Goal: Task Accomplishment & Management: Complete application form

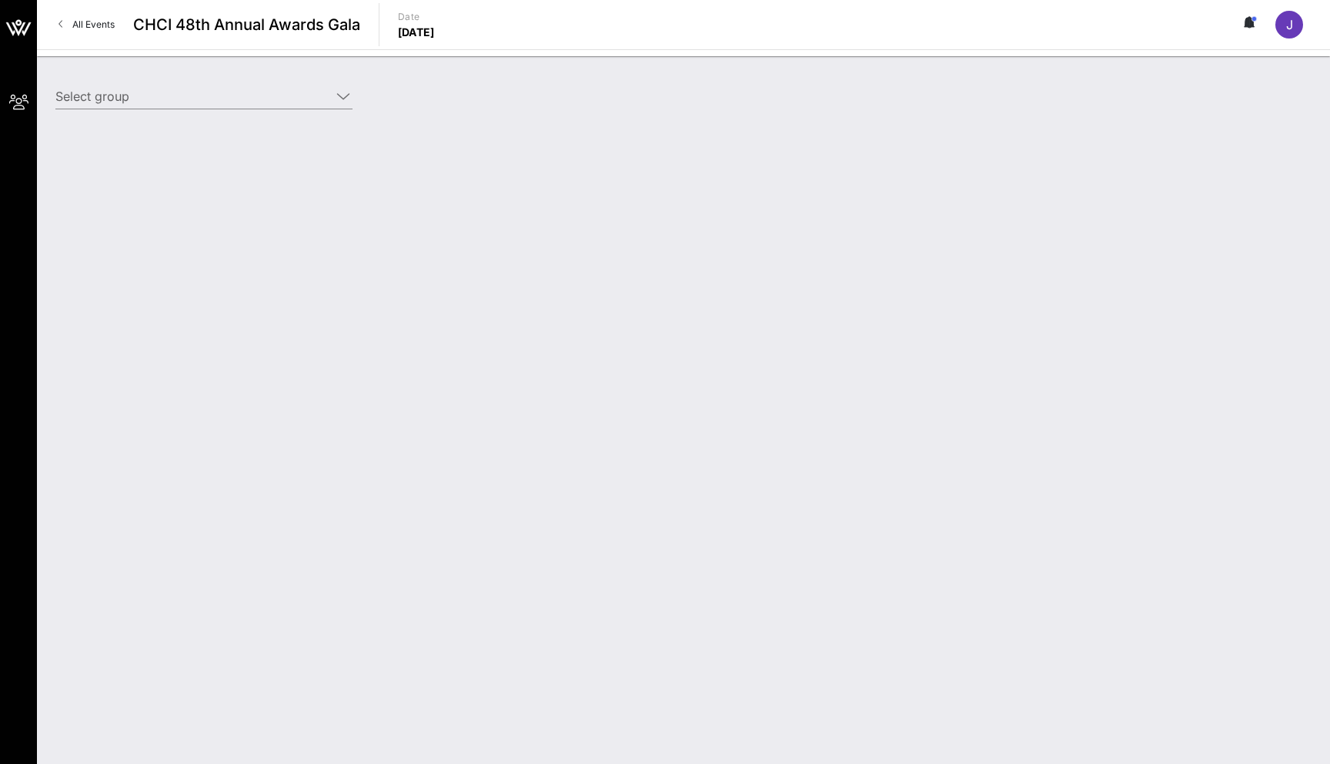
type input "The [PERSON_NAME] Disney Company (The [PERSON_NAME] Disney Company) [[PERSON_NA…"
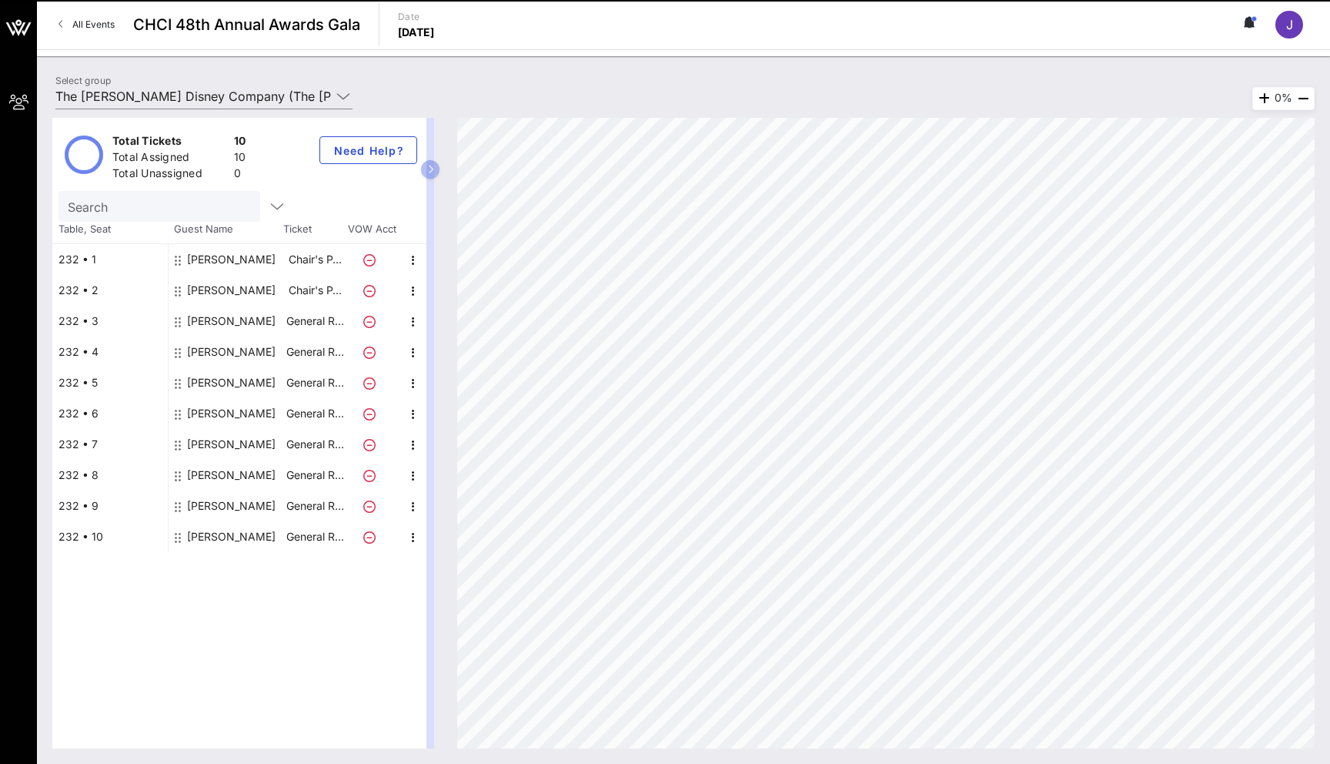
click at [256, 288] on div "[PERSON_NAME]" at bounding box center [231, 290] width 89 height 31
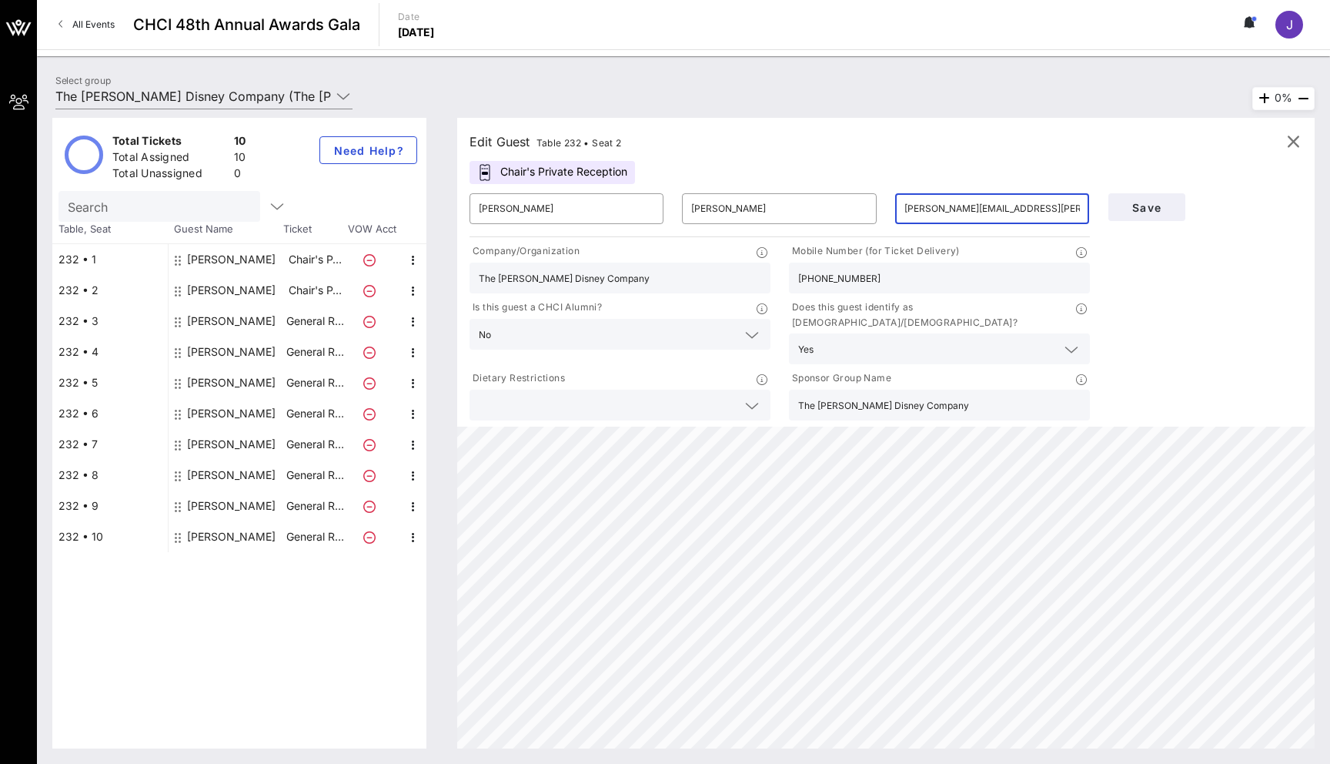
click at [985, 211] on input "[PERSON_NAME][EMAIL_ADDRESS][PERSON_NAME][PERSON_NAME][DOMAIN_NAME]" at bounding box center [993, 208] width 176 height 25
drag, startPoint x: 905, startPoint y: 206, endPoint x: 1199, endPoint y: 209, distance: 294.1
click at [1199, 209] on div "​ [PERSON_NAME] ​ [PERSON_NAME] ​ [PERSON_NAME][EMAIL_ADDRESS][PERSON_NAME][PER…" at bounding box center [885, 303] width 851 height 239
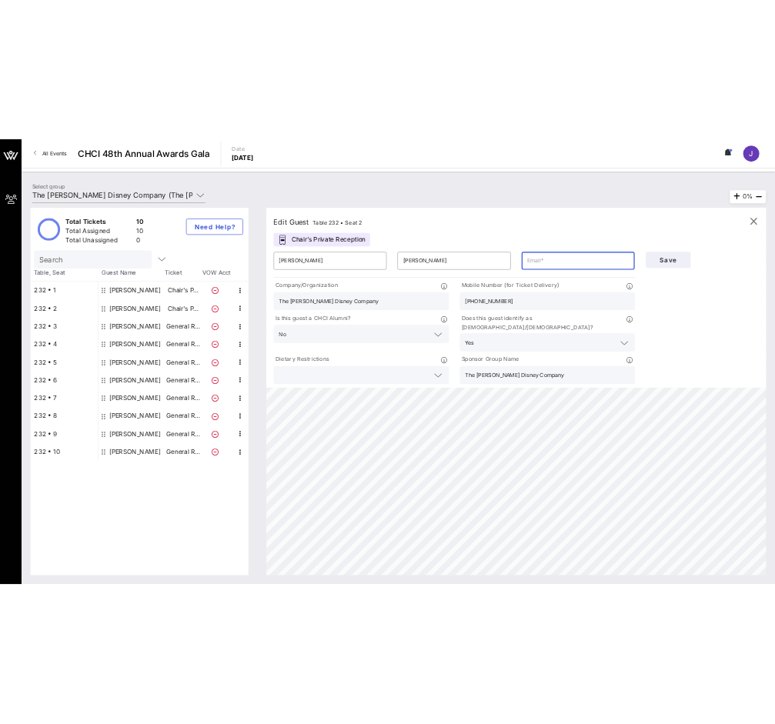
scroll to position [0, 0]
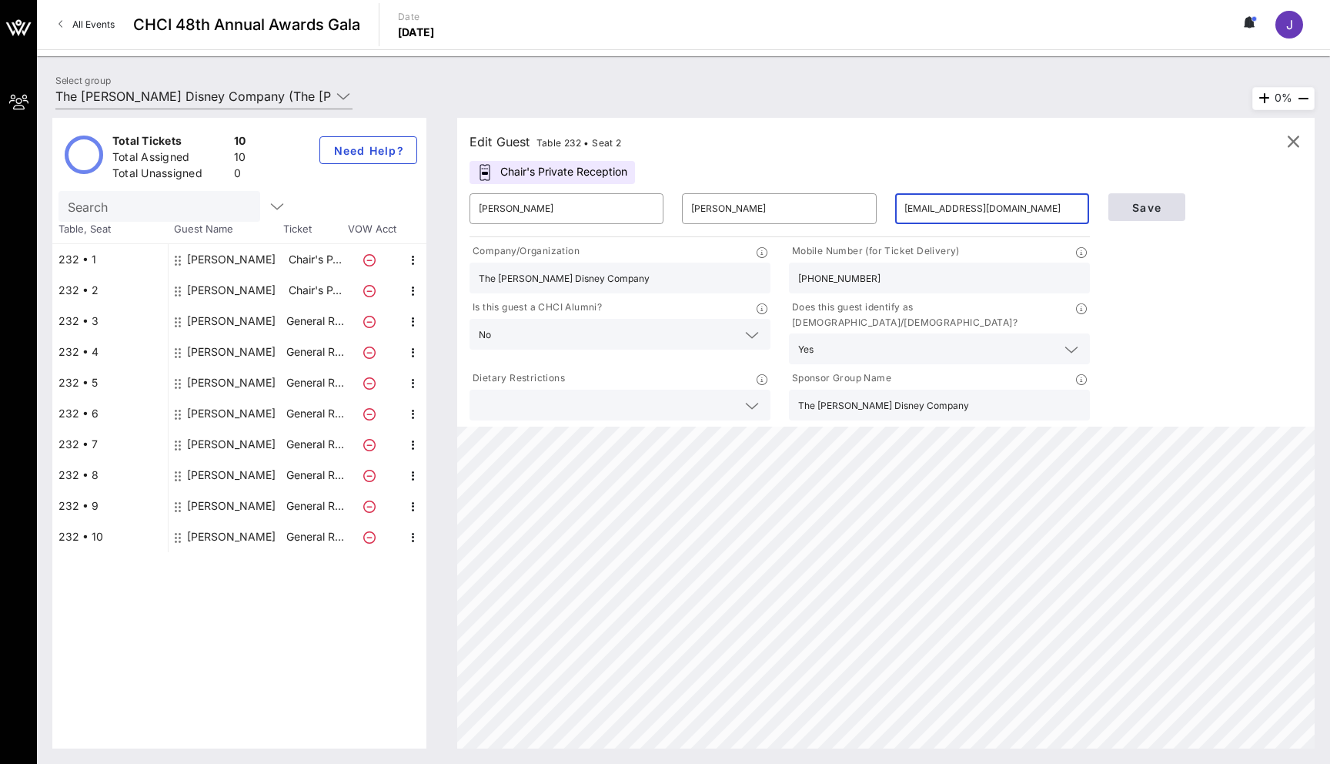
type input "[EMAIL_ADDRESS][DOMAIN_NAME]"
click at [1152, 203] on span "Save" at bounding box center [1147, 207] width 52 height 13
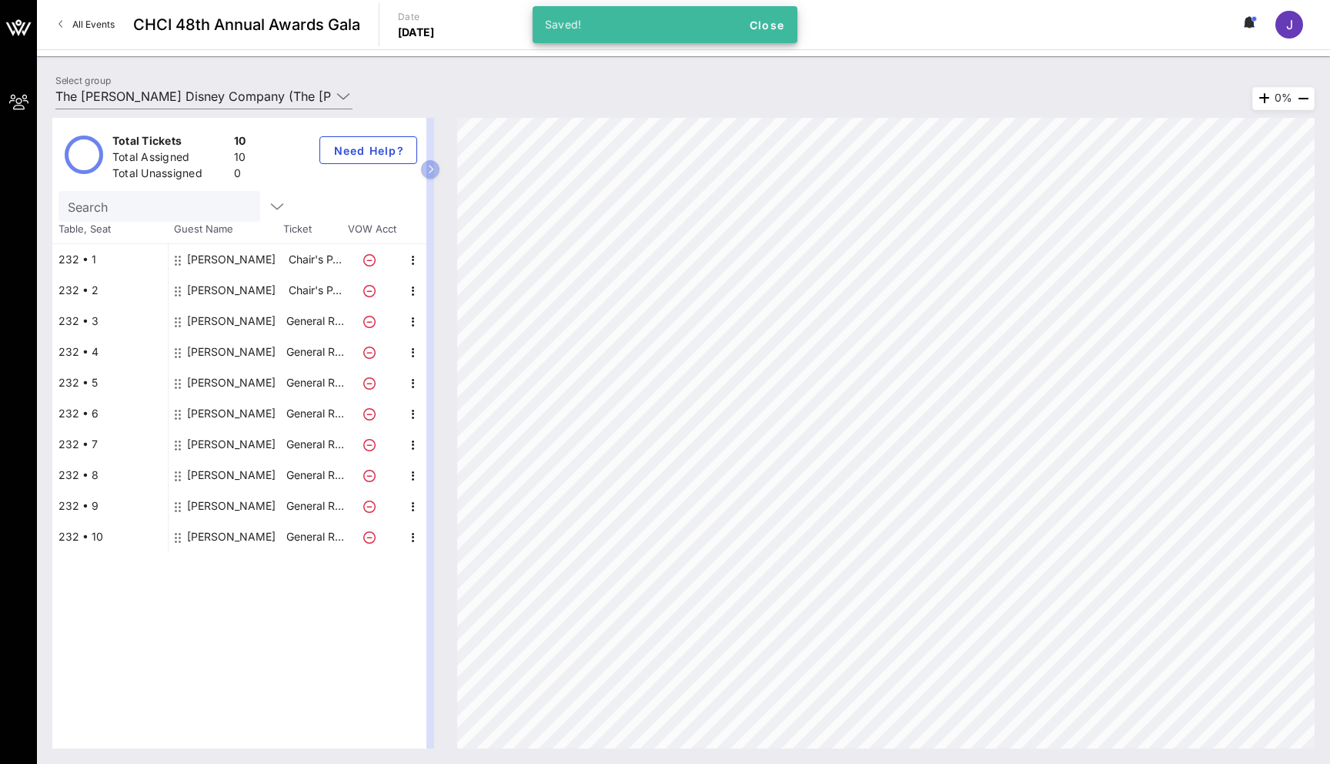
click at [200, 317] on div "[PERSON_NAME]" at bounding box center [231, 321] width 89 height 31
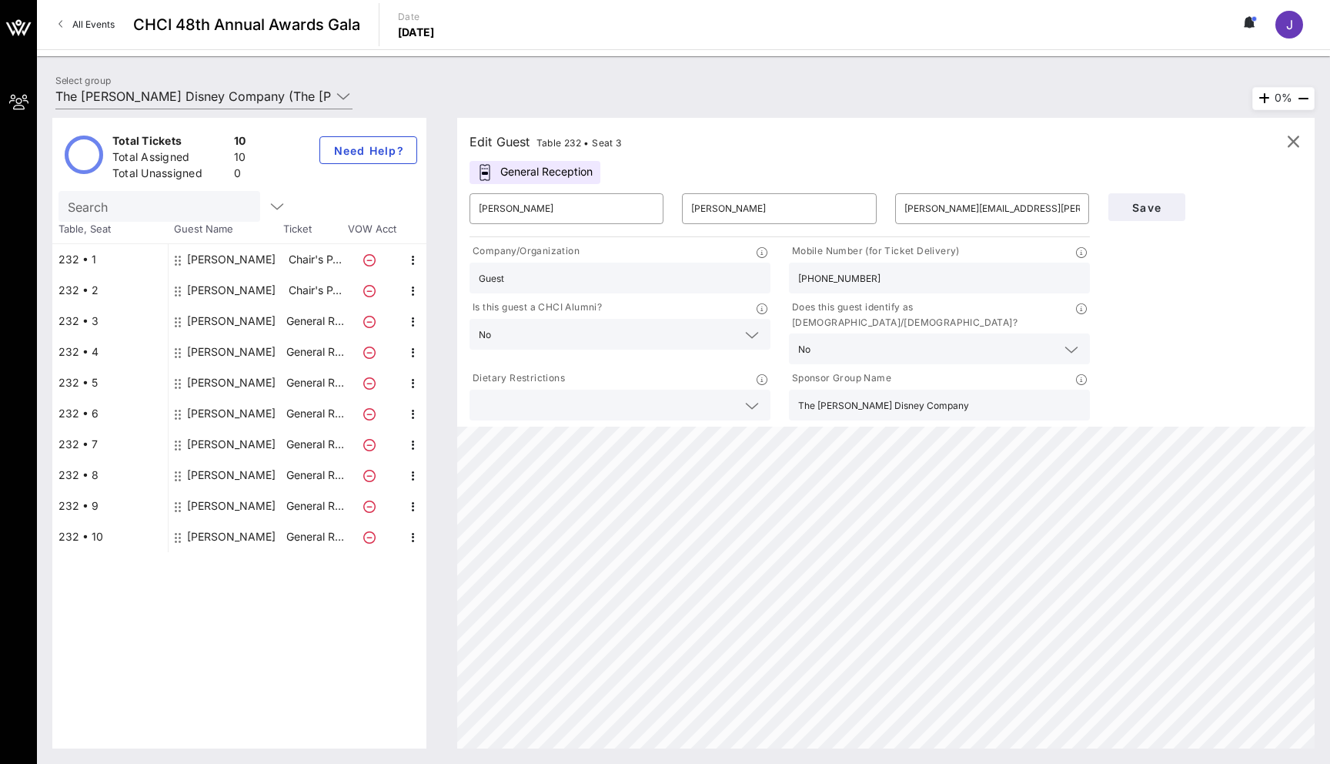
click at [203, 257] on div "[PERSON_NAME]" at bounding box center [231, 259] width 89 height 31
type input "[PERSON_NAME]"
type input "Fox"
type input "[PERSON_NAME][DOMAIN_NAME][EMAIL_ADDRESS][PERSON_NAME][DOMAIN_NAME]"
type input "The [PERSON_NAME] Disney Company"
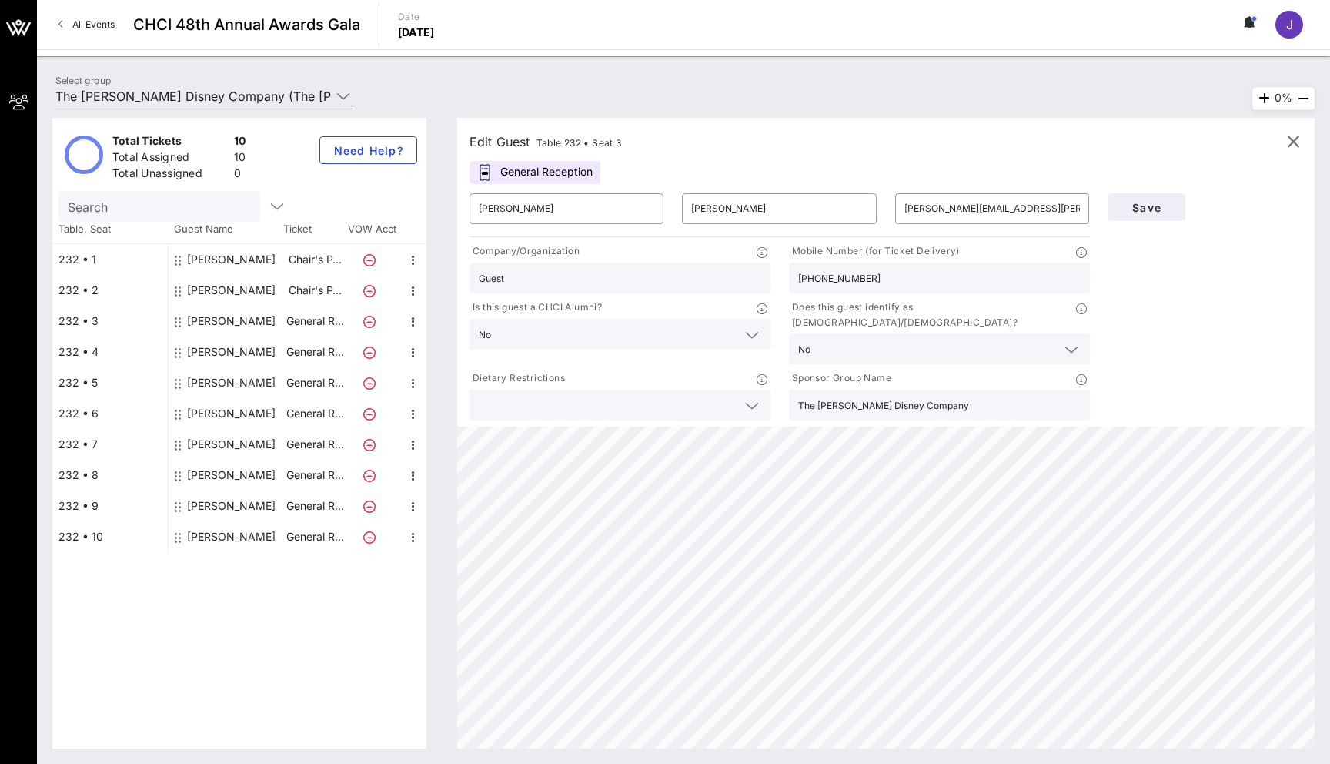
type input "[PHONE_NUMBER]"
click at [206, 284] on div "[PERSON_NAME]" at bounding box center [231, 290] width 89 height 31
type input "[PERSON_NAME]"
type input "[EMAIL_ADDRESS][DOMAIN_NAME]"
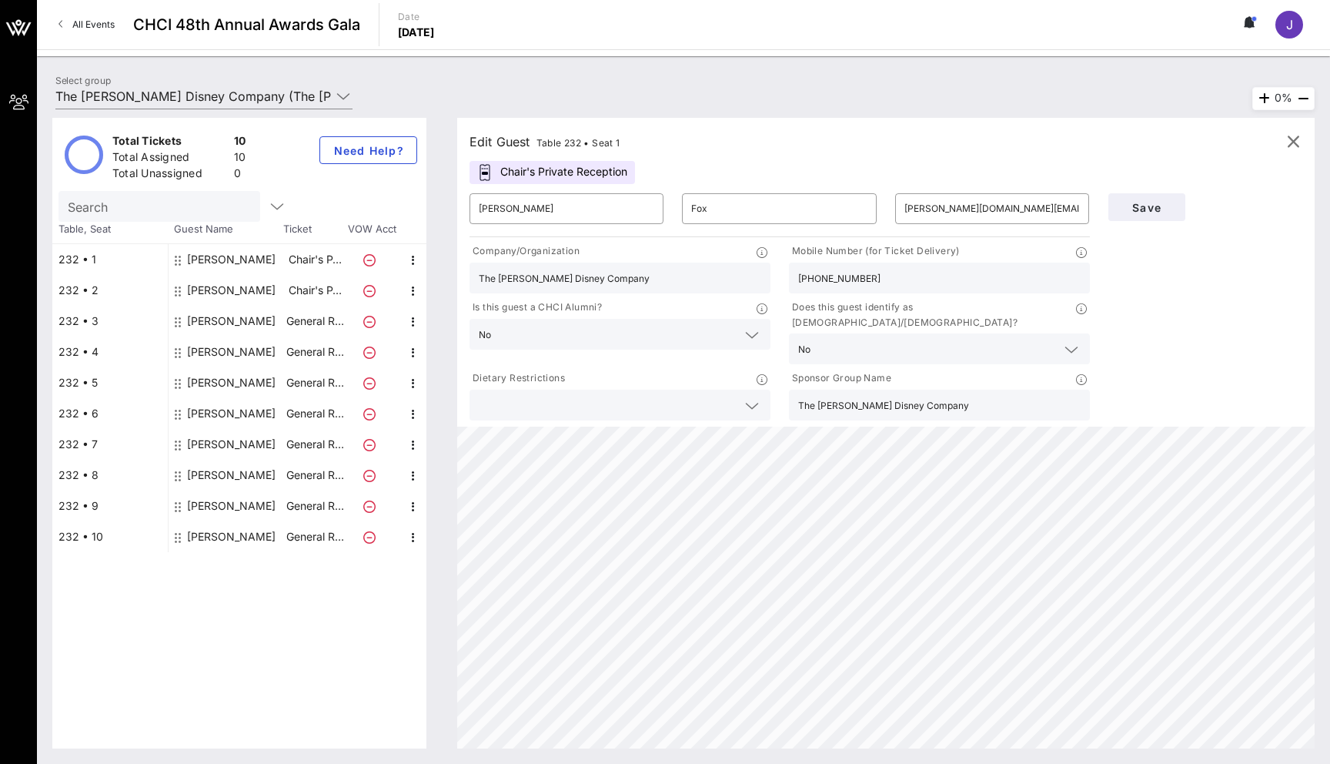
type input "[PHONE_NUMBER]"
click at [208, 322] on div "[PERSON_NAME]" at bounding box center [231, 321] width 89 height 31
type input "[PERSON_NAME]"
type input "[PERSON_NAME][EMAIL_ADDRESS][PERSON_NAME][DOMAIN_NAME]"
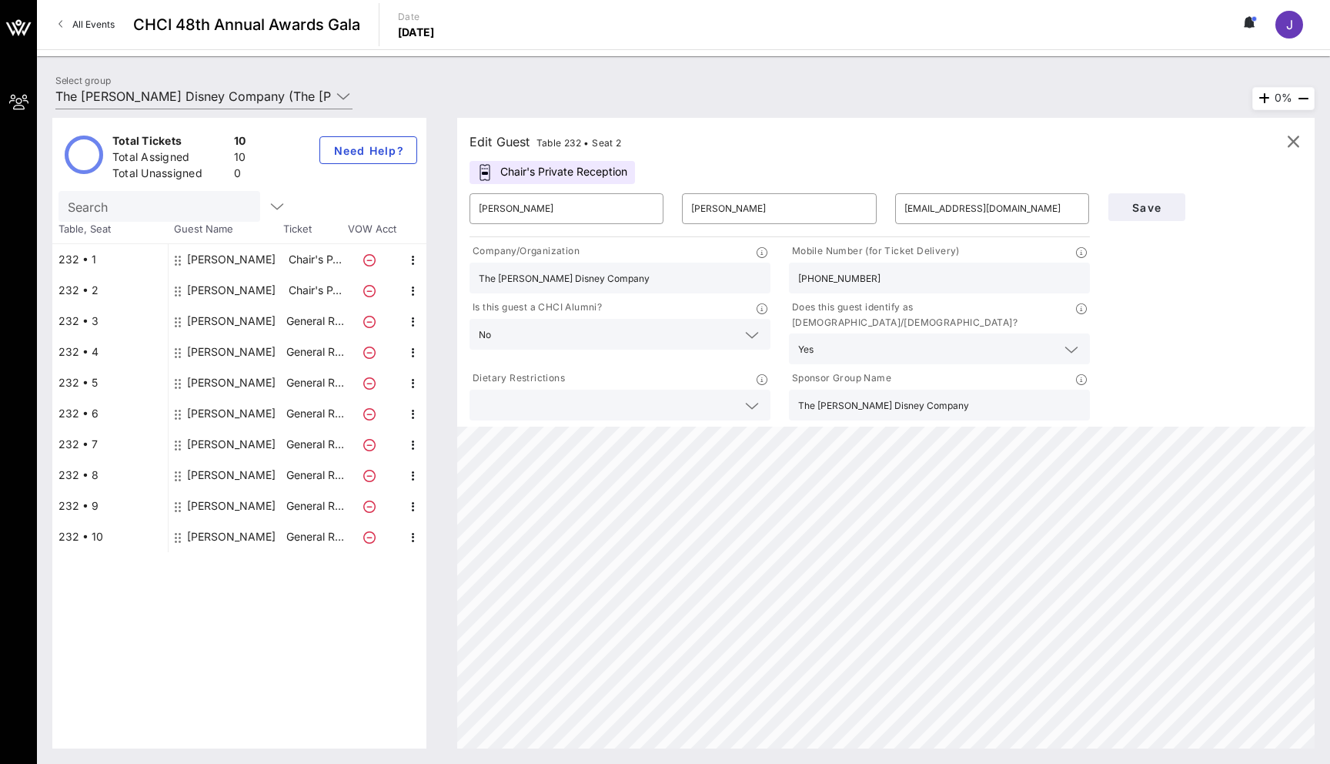
type input "Guest"
type input "[PHONE_NUMBER]"
click at [216, 351] on div "[PERSON_NAME]" at bounding box center [231, 351] width 89 height 31
type input "[PERSON_NAME]"
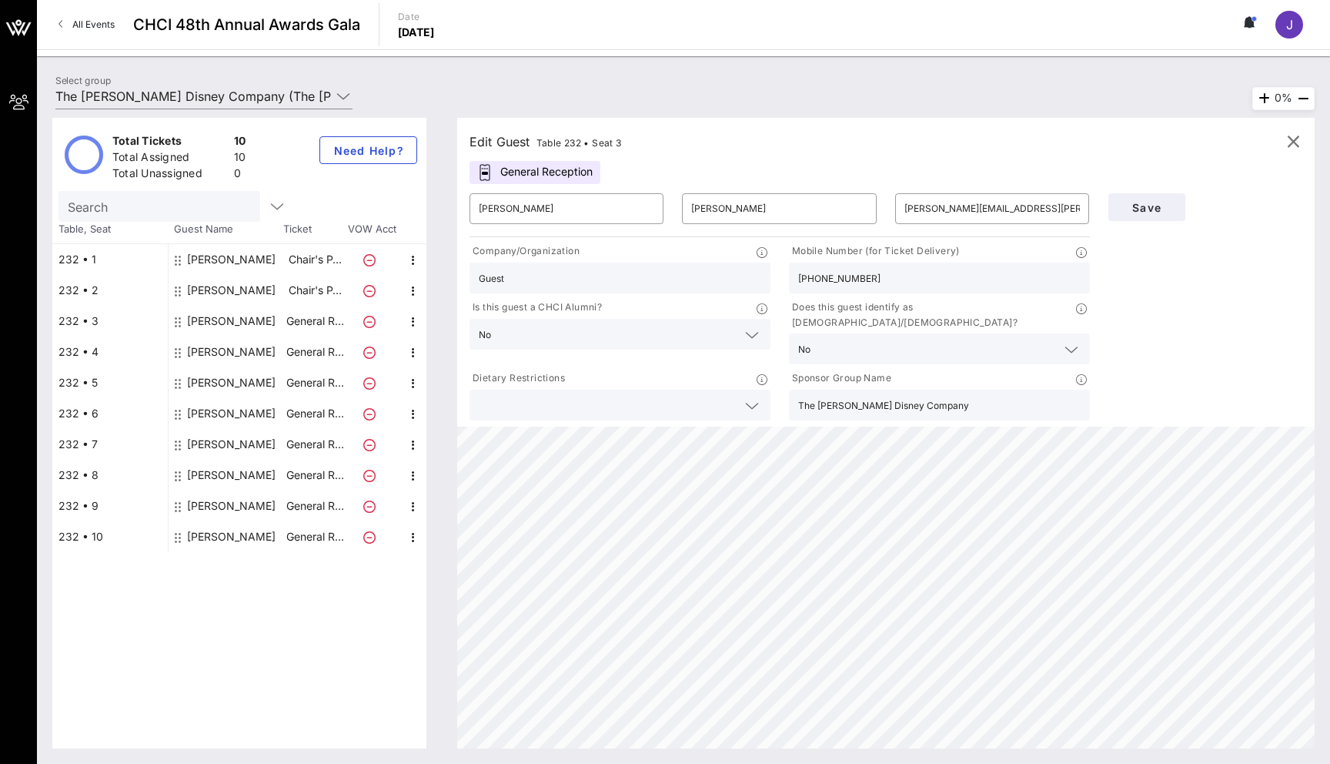
type input "[PERSON_NAME][EMAIL_ADDRESS][PERSON_NAME][DOMAIN_NAME]"
type input "The [PERSON_NAME] Disney Company"
type input "[PHONE_NUMBER]"
click at [218, 383] on div "[PERSON_NAME]" at bounding box center [231, 382] width 89 height 31
type input "[PERSON_NAME]"
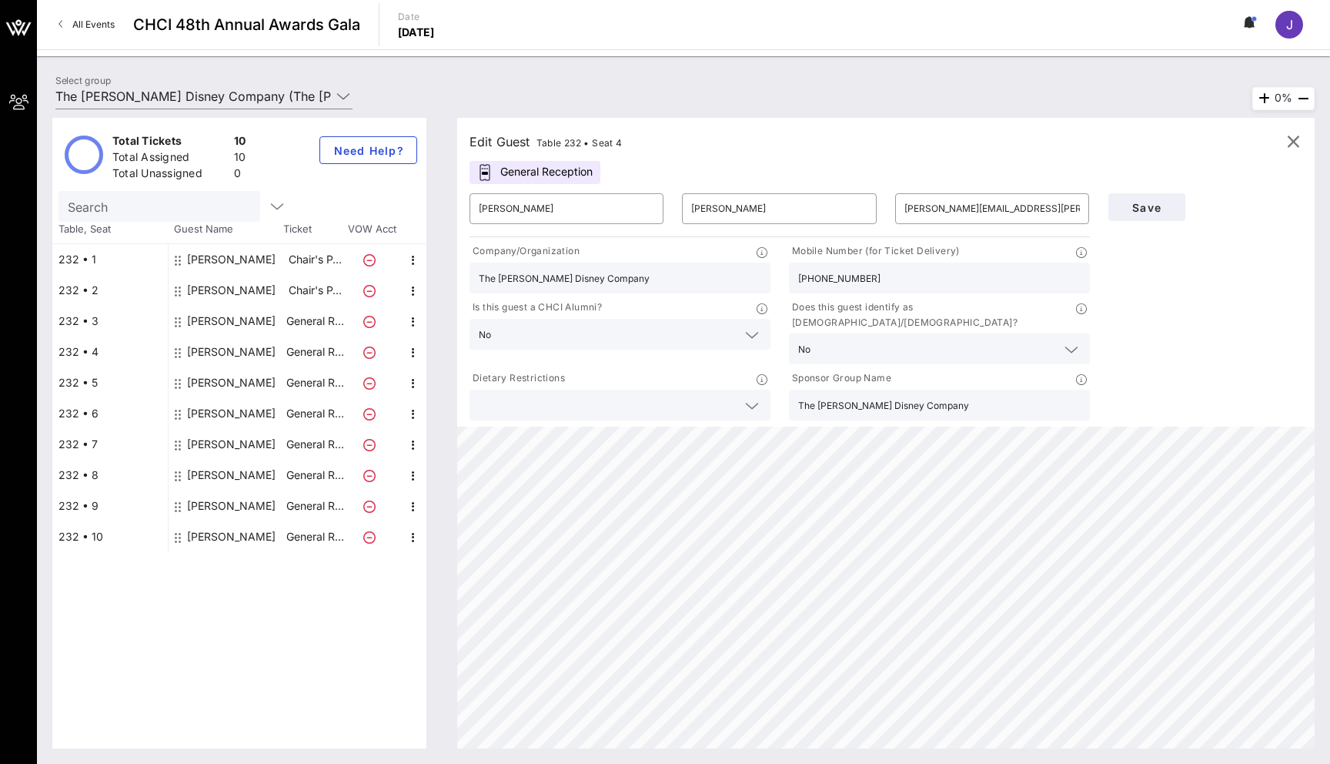
type input "[PERSON_NAME]"
type input "[EMAIL_ADDRESS][DOMAIN_NAME]"
type input "[PERSON_NAME] & [PERSON_NAME]"
type input "[PHONE_NUMBER]"
click at [218, 419] on div "[PERSON_NAME]" at bounding box center [231, 413] width 89 height 31
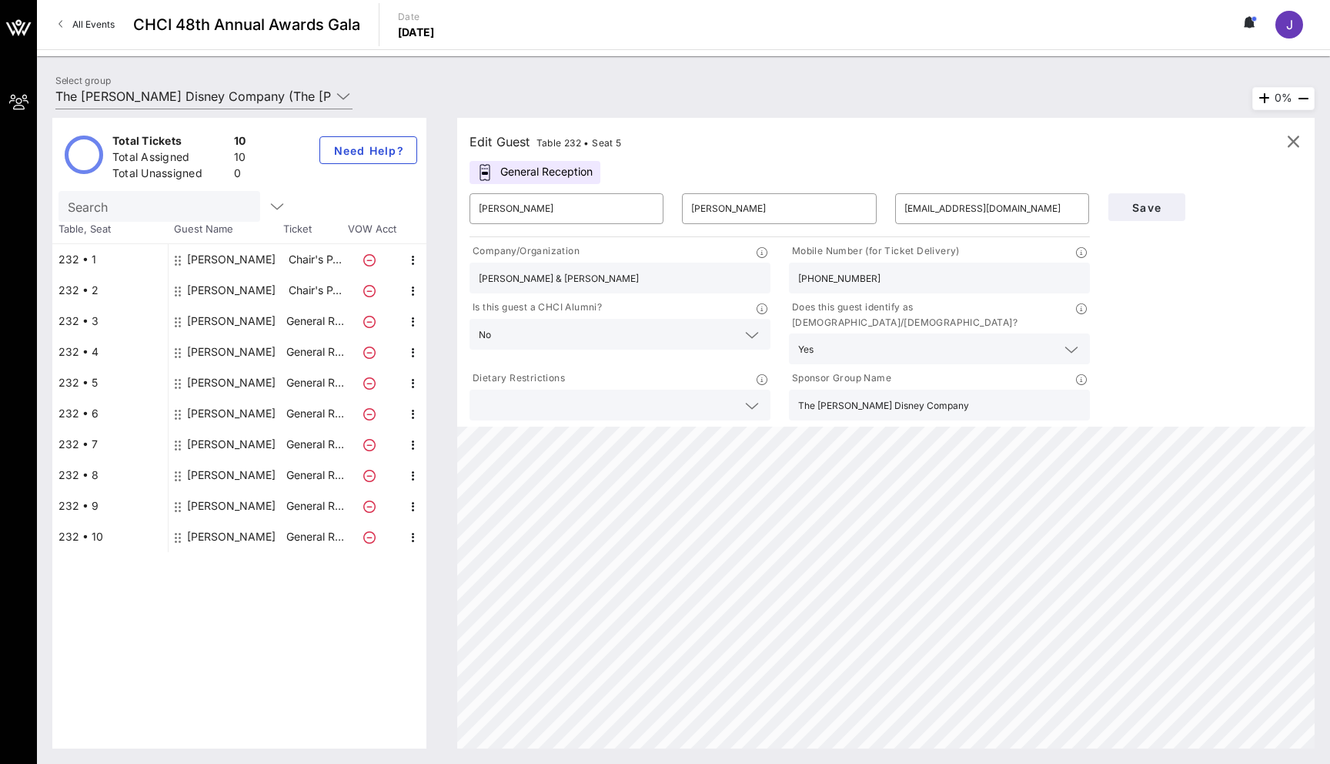
type input "[PERSON_NAME]"
type input "Greenfield"
type input "[PERSON_NAME][EMAIL_ADDRESS][PERSON_NAME][DOMAIN_NAME]"
type input "The [PERSON_NAME] Disney Company"
type input "[PHONE_NUMBER]"
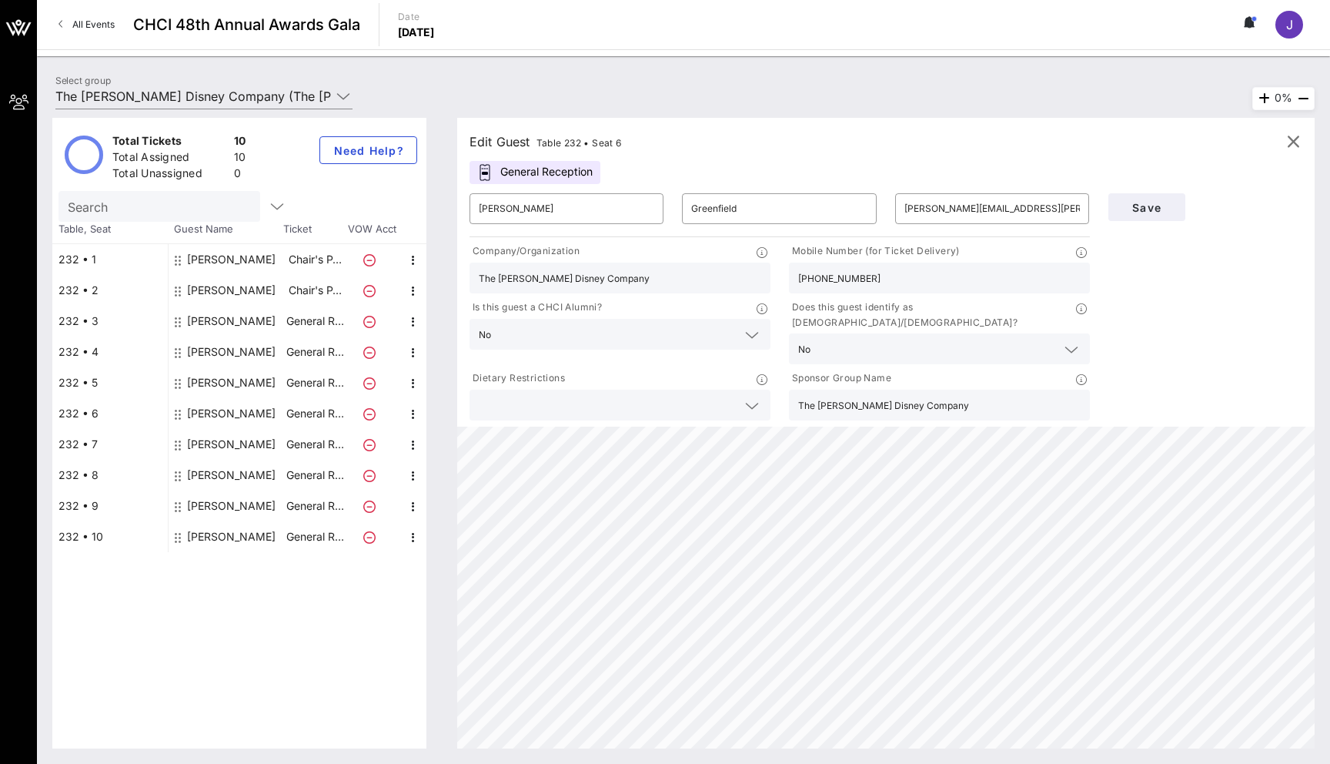
click at [217, 447] on div "[PERSON_NAME]" at bounding box center [231, 444] width 89 height 31
type input "Alivia"
type input "[PERSON_NAME]"
type input "[EMAIL_ADDRESS][DOMAIN_NAME]"
type input "Motion Pictures Association"
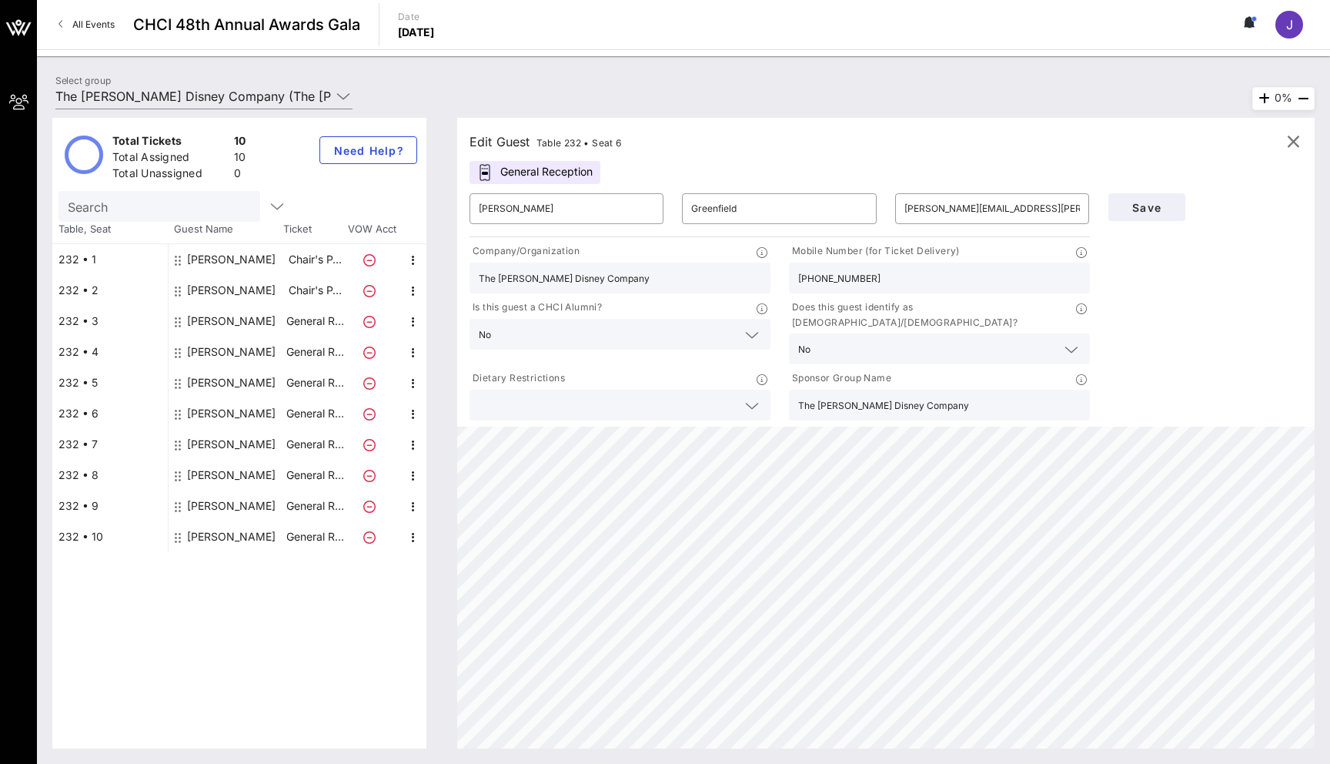
type input "[PHONE_NUMBER]"
click at [218, 470] on div "[PERSON_NAME]" at bounding box center [231, 475] width 89 height 31
type input "[PERSON_NAME]"
type input "[PERSON_NAME][EMAIL_ADDRESS][PERSON_NAME][PERSON_NAME][DOMAIN_NAME]"
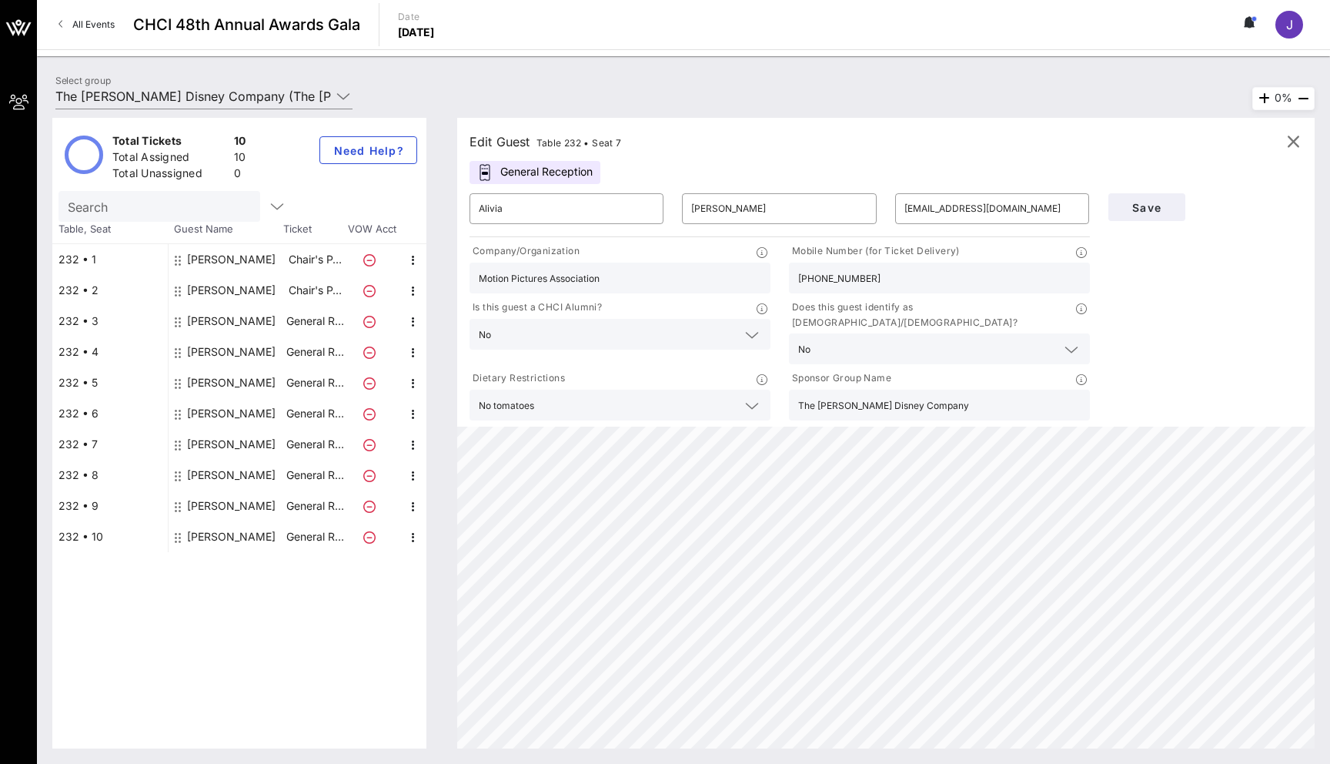
type input "The [PERSON_NAME] Disney Company"
type input "[PHONE_NUMBER]"
click at [213, 509] on div "[PERSON_NAME]" at bounding box center [231, 505] width 89 height 31
type input "[PERSON_NAME]"
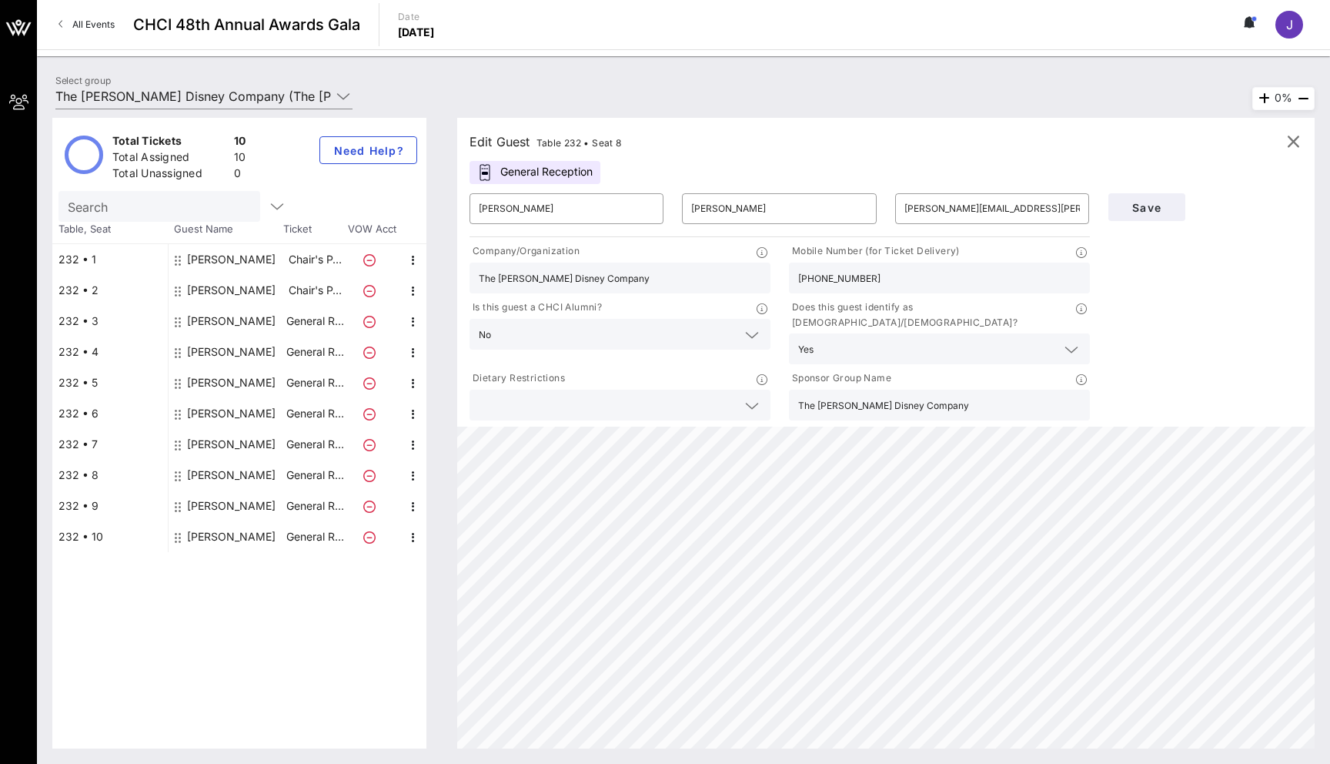
type input "[PERSON_NAME][EMAIL_ADDRESS][PERSON_NAME][DOMAIN_NAME]"
type input "Guest"
type input "[PHONE_NUMBER]"
click at [209, 539] on div "[PERSON_NAME]" at bounding box center [231, 536] width 89 height 31
type input "[PERSON_NAME]"
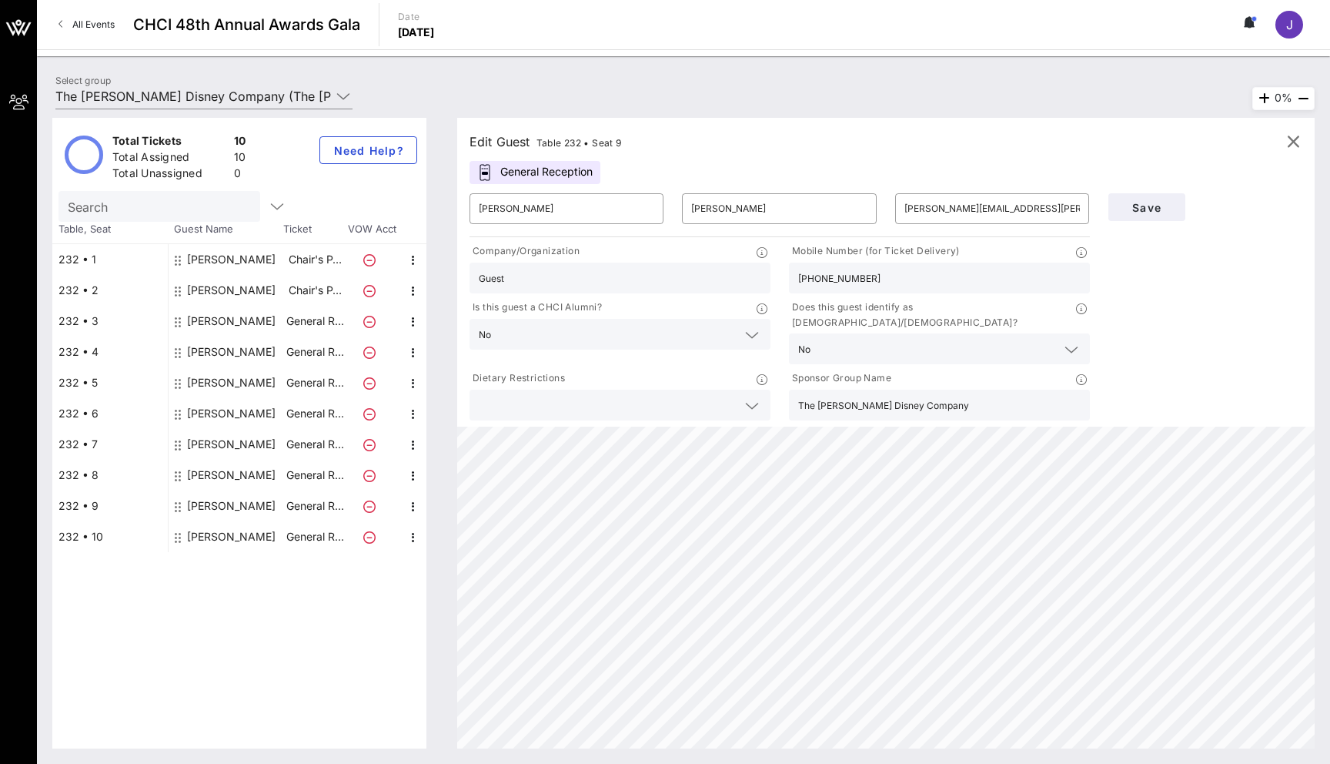
type input "[PERSON_NAME]"
type input "[EMAIL_ADDRESS][DOMAIN_NAME]"
type input "[PHONE_NUMBER]"
